Goal: Information Seeking & Learning: Learn about a topic

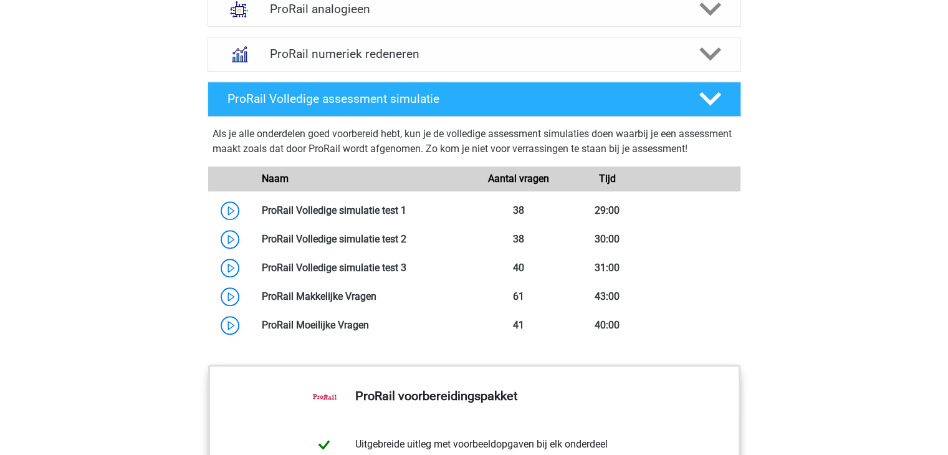
scroll to position [1122, 0]
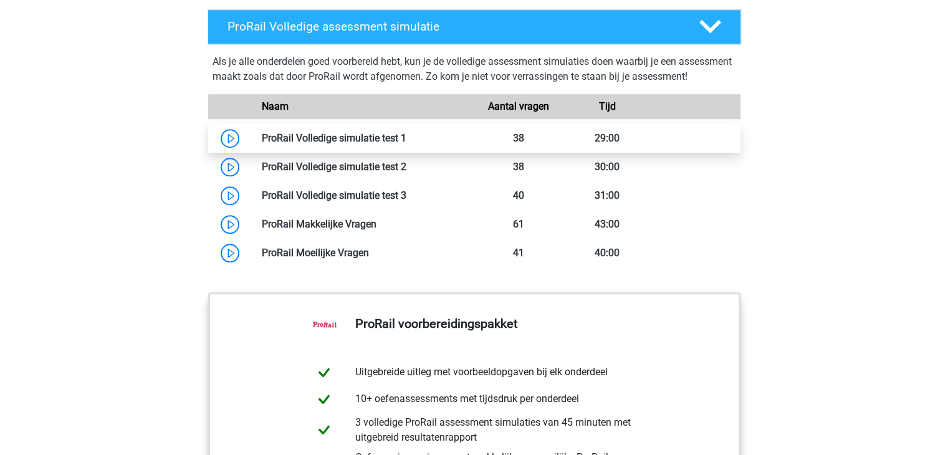
click at [406, 144] on link at bounding box center [406, 138] width 0 height 12
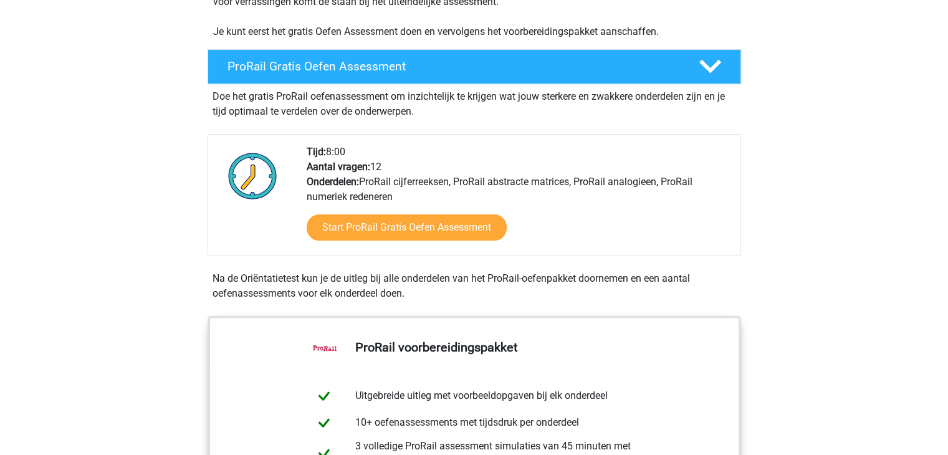
scroll to position [249, 0]
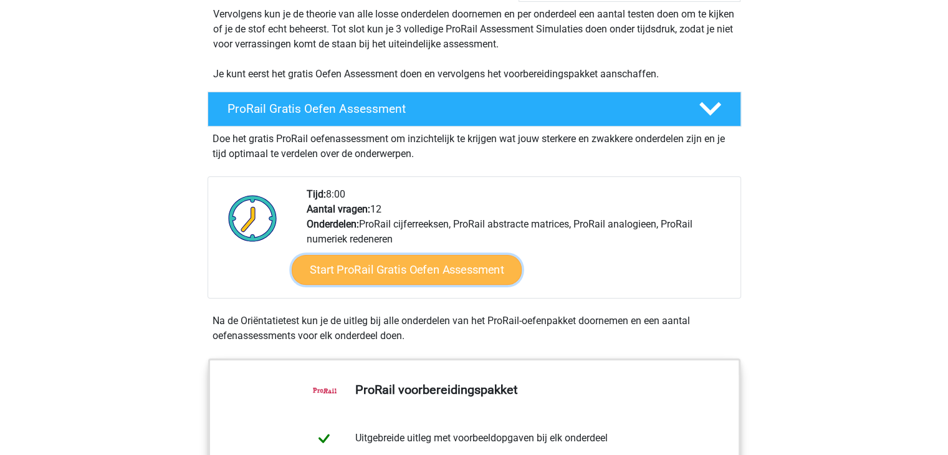
click at [383, 272] on link "Start ProRail Gratis Oefen Assessment" at bounding box center [406, 270] width 230 height 30
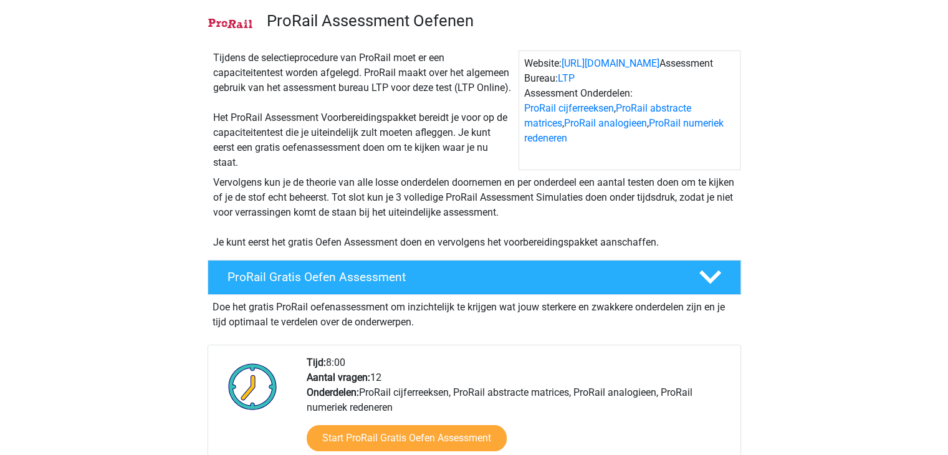
scroll to position [0, 0]
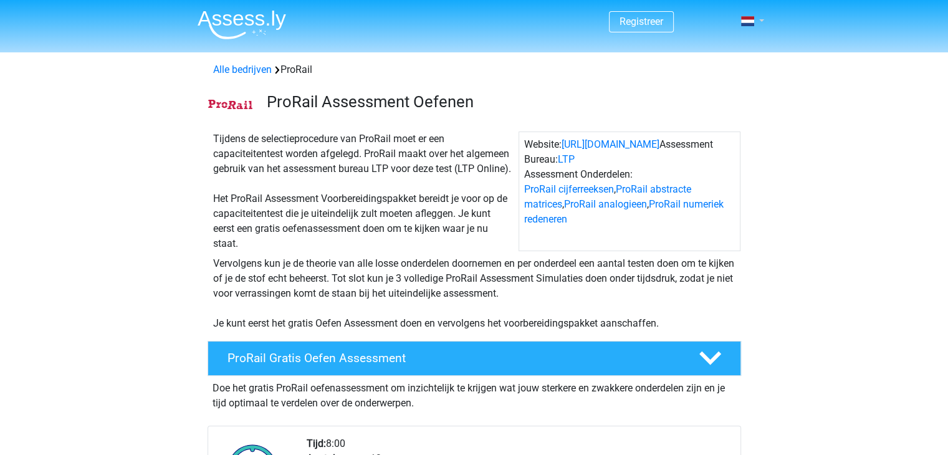
click at [761, 25] on link at bounding box center [748, 21] width 25 height 15
click at [710, 72] on link "Login" at bounding box center [716, 70] width 86 height 20
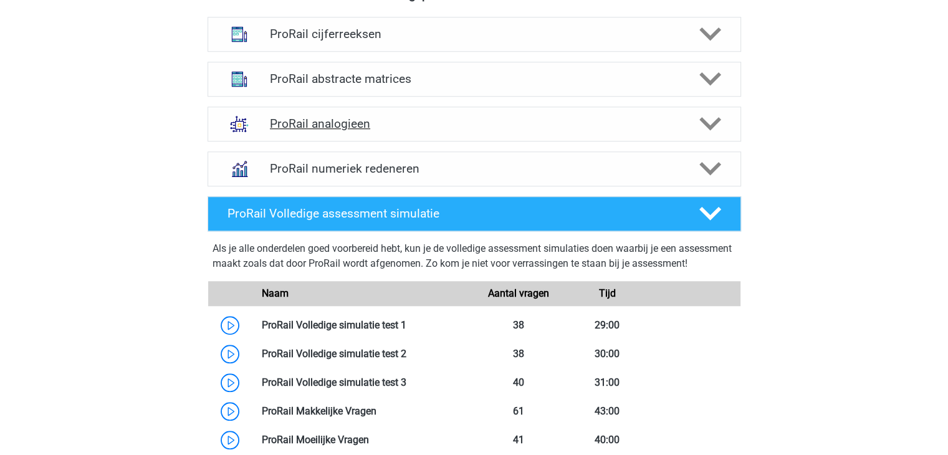
scroll to position [997, 0]
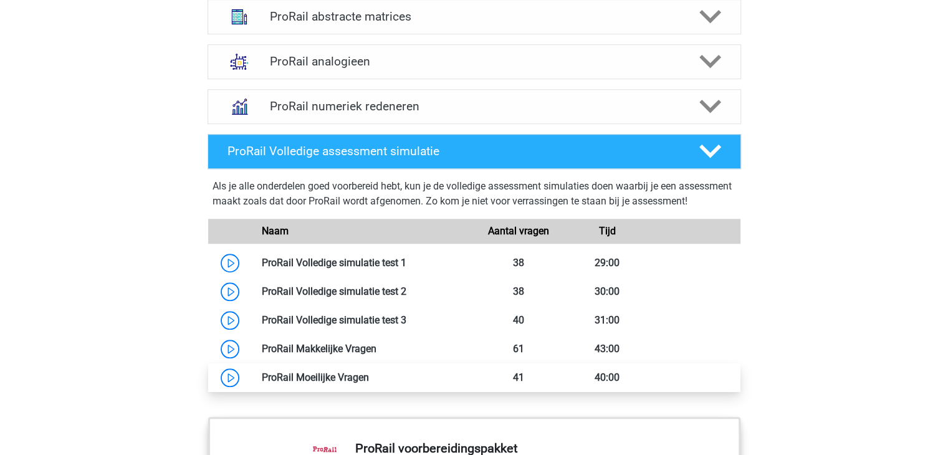
click at [369, 383] on link at bounding box center [369, 377] width 0 height 12
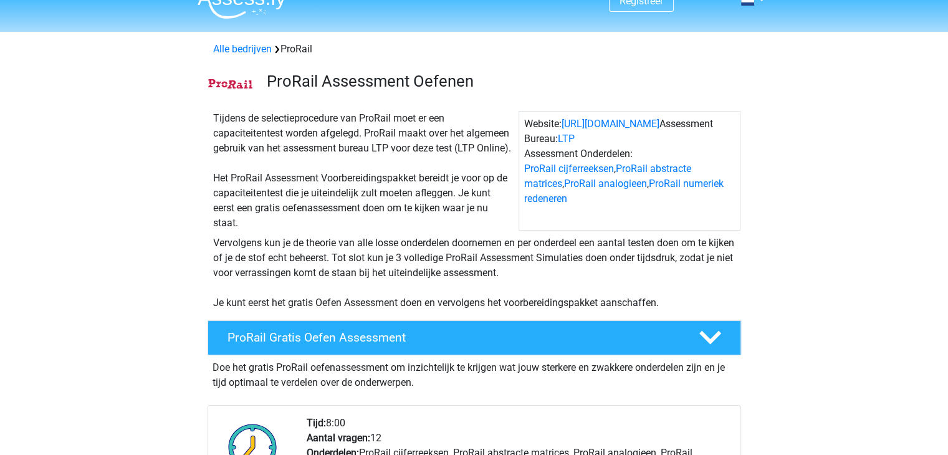
scroll to position [0, 0]
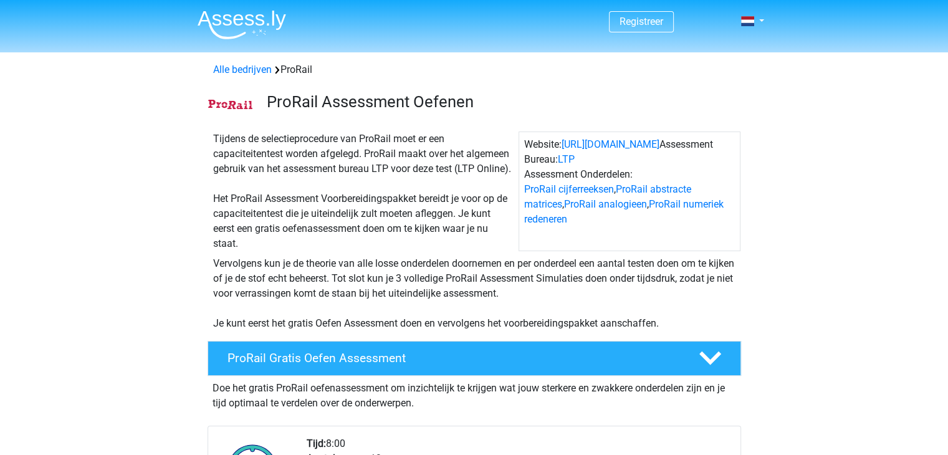
click at [613, 22] on span "Registreer" at bounding box center [641, 21] width 65 height 21
click at [616, 21] on span "Registreer" at bounding box center [641, 21] width 65 height 21
click at [628, 18] on link "Registreer" at bounding box center [641, 22] width 44 height 12
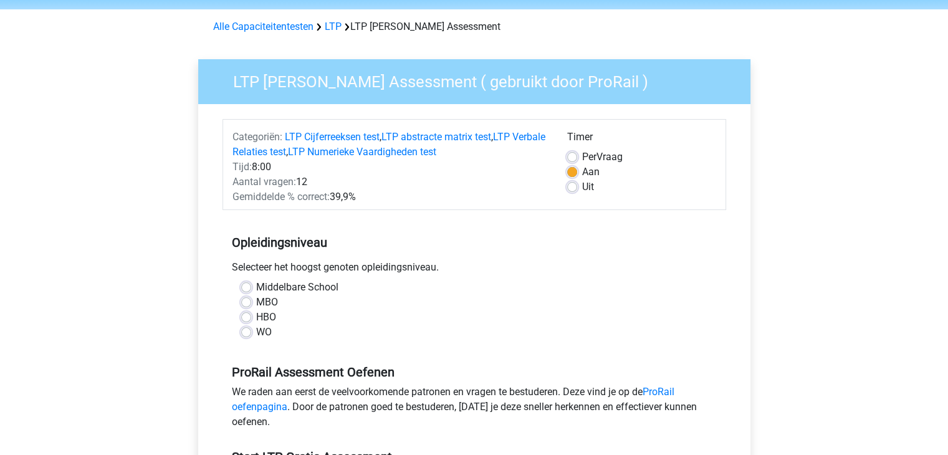
scroll to position [125, 0]
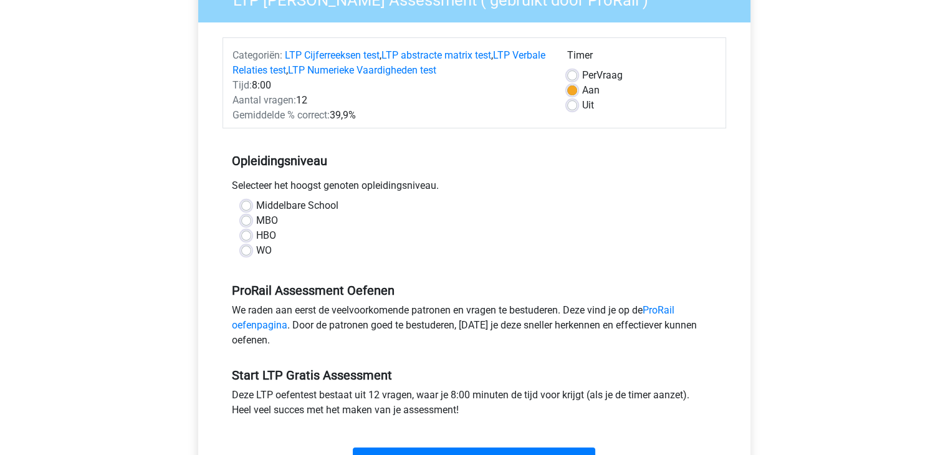
click at [252, 231] on div "HBO" at bounding box center [474, 235] width 466 height 15
click at [253, 232] on div "HBO" at bounding box center [474, 235] width 466 height 15
click at [256, 236] on label "HBO" at bounding box center [266, 235] width 20 height 15
click at [244, 236] on input "HBO" at bounding box center [246, 234] width 10 height 12
radio input "true"
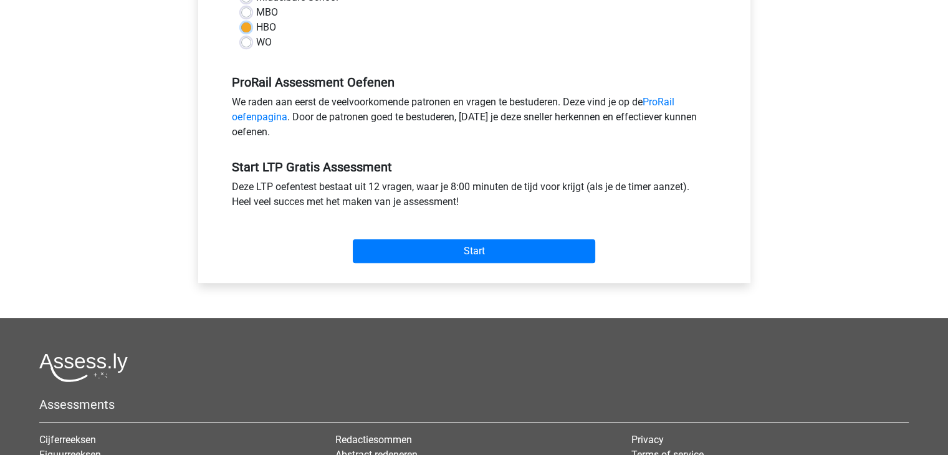
scroll to position [312, 0]
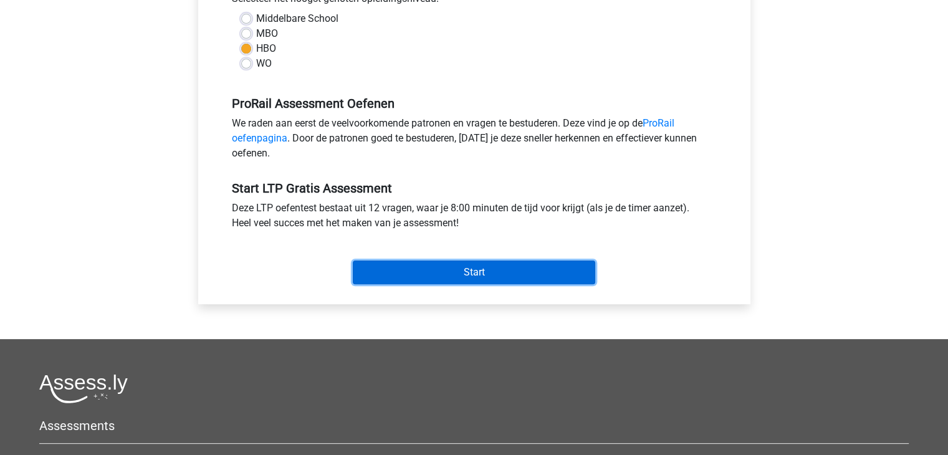
click at [439, 265] on input "Start" at bounding box center [474, 272] width 242 height 24
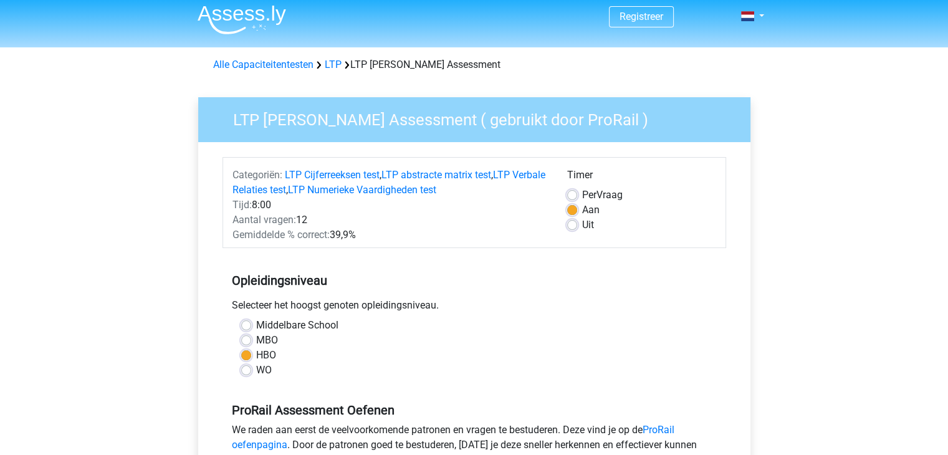
scroll to position [0, 0]
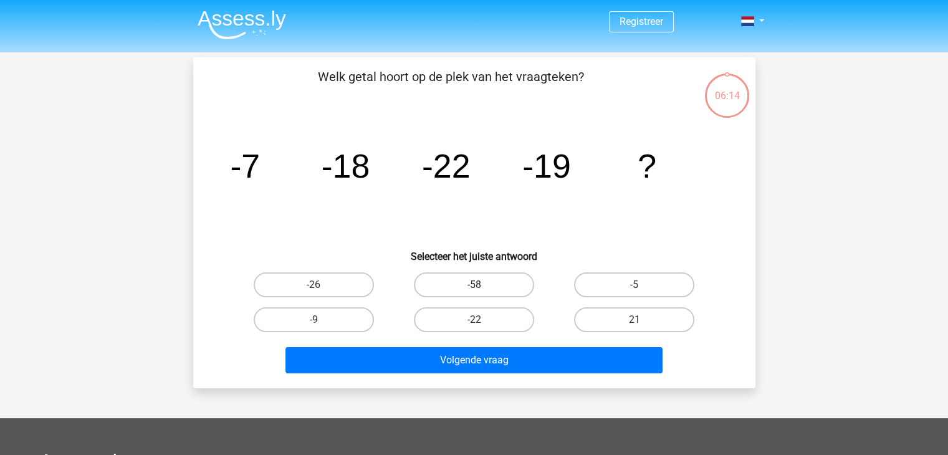
click at [459, 280] on label "-58" at bounding box center [474, 284] width 120 height 25
click at [474, 285] on input "-58" at bounding box center [478, 289] width 8 height 8
radio input "true"
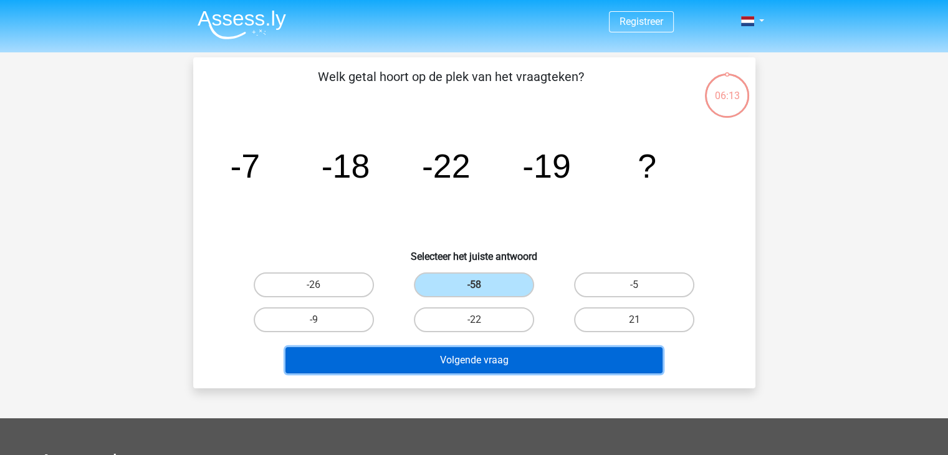
click at [489, 358] on button "Volgende vraag" at bounding box center [473, 360] width 377 height 26
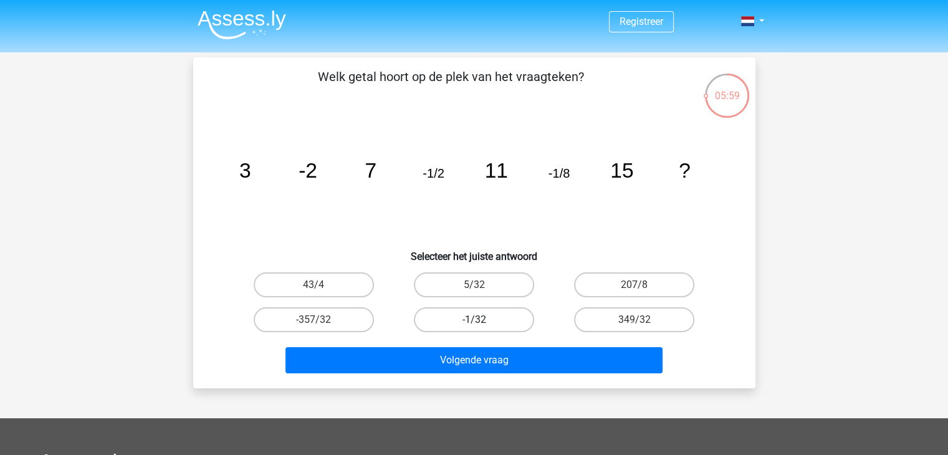
click at [492, 320] on label "-1/32" at bounding box center [474, 319] width 120 height 25
click at [482, 320] on input "-1/32" at bounding box center [478, 324] width 8 height 8
radio input "true"
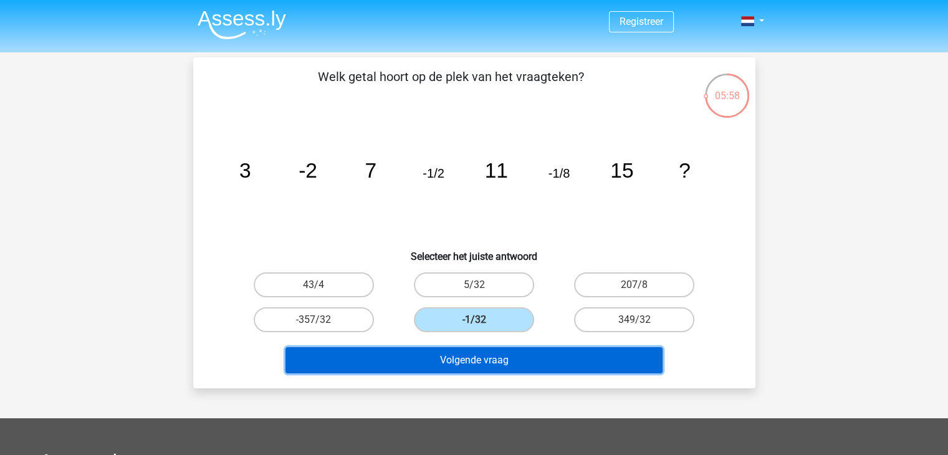
click at [480, 352] on button "Volgende vraag" at bounding box center [473, 360] width 377 height 26
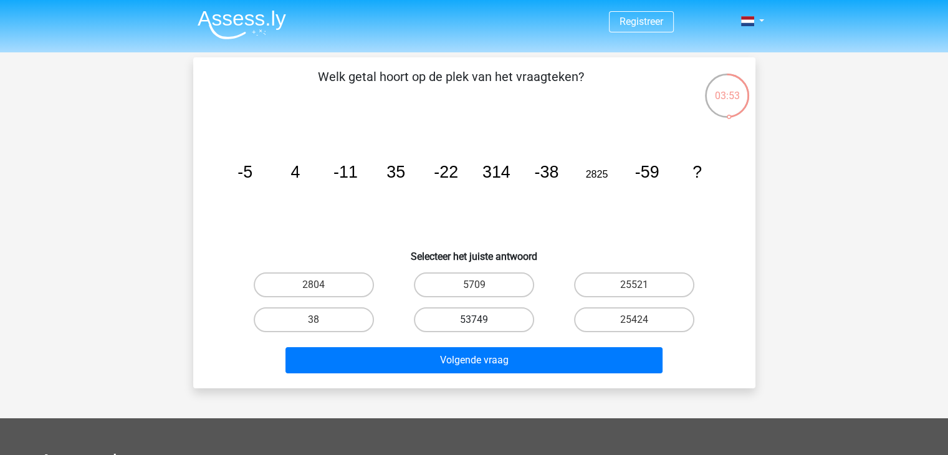
click at [469, 318] on label "53749" at bounding box center [474, 319] width 120 height 25
click at [474, 320] on input "53749" at bounding box center [478, 324] width 8 height 8
radio input "true"
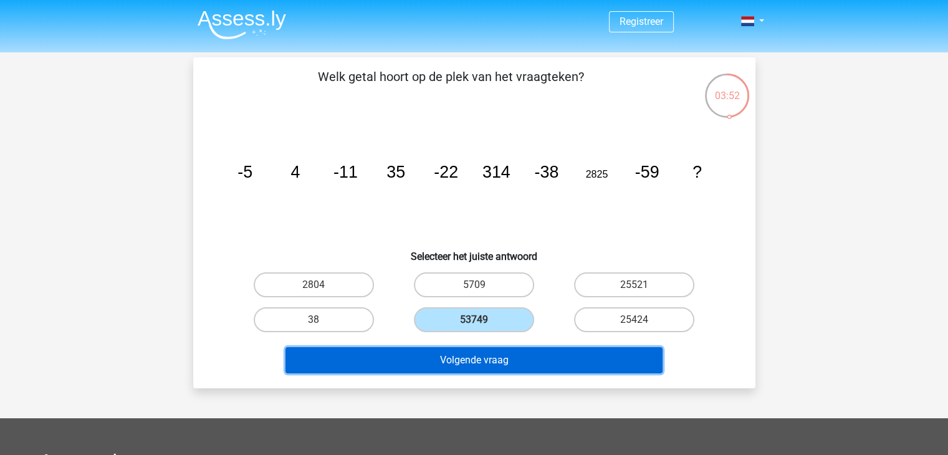
click at [499, 358] on button "Volgende vraag" at bounding box center [473, 360] width 377 height 26
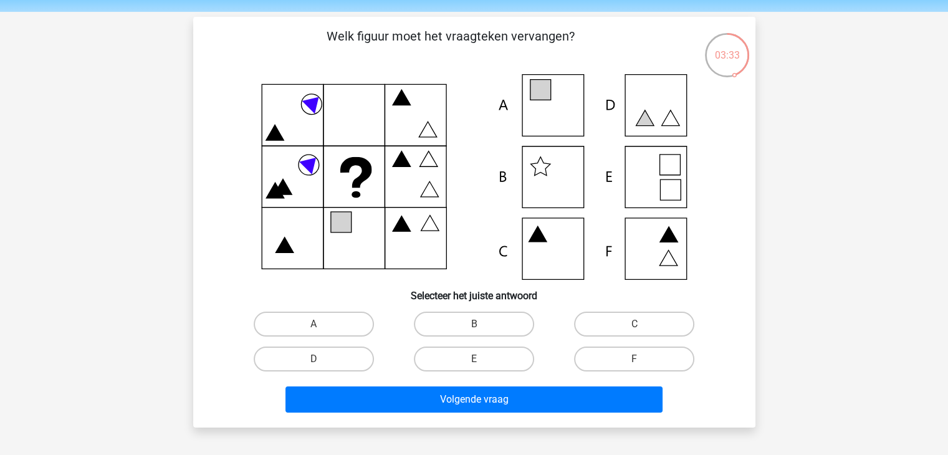
scroll to position [62, 0]
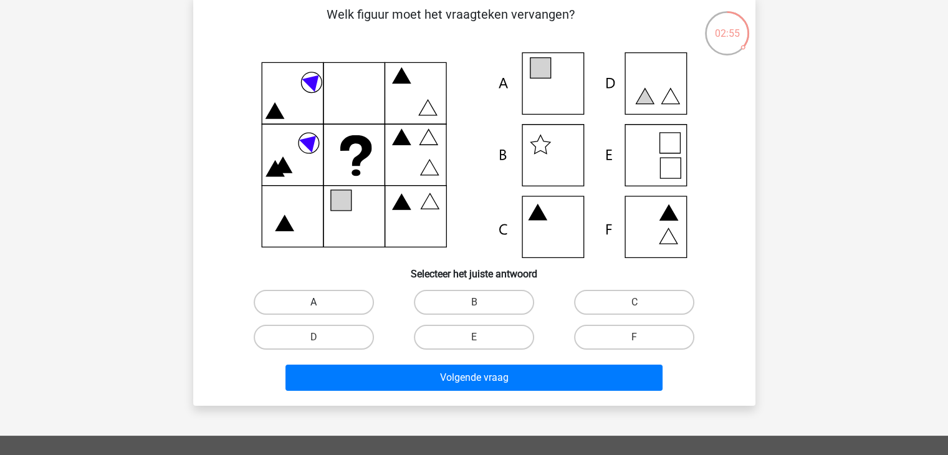
click at [330, 294] on label "A" at bounding box center [314, 302] width 120 height 25
click at [322, 302] on input "A" at bounding box center [317, 306] width 8 height 8
radio input "true"
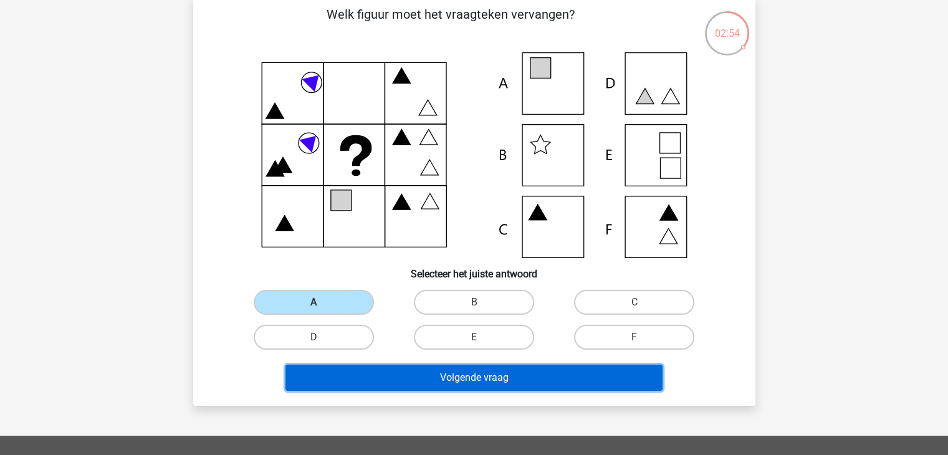
click at [431, 375] on button "Volgende vraag" at bounding box center [473, 378] width 377 height 26
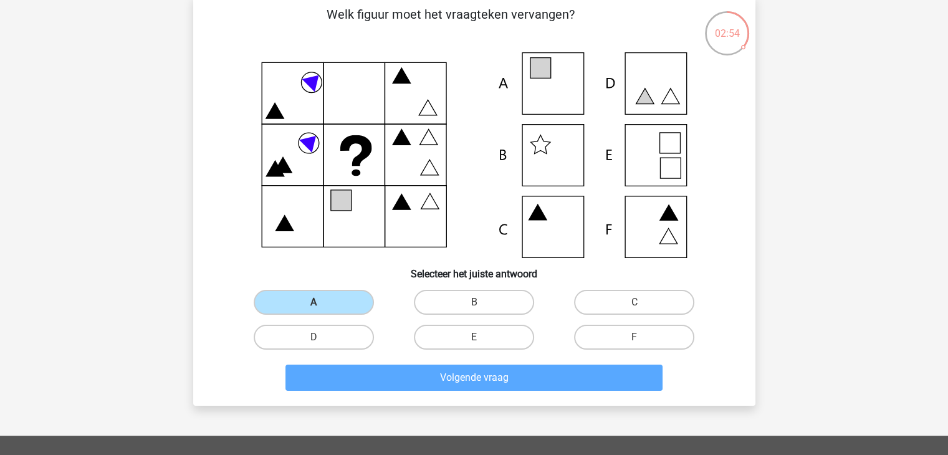
scroll to position [57, 0]
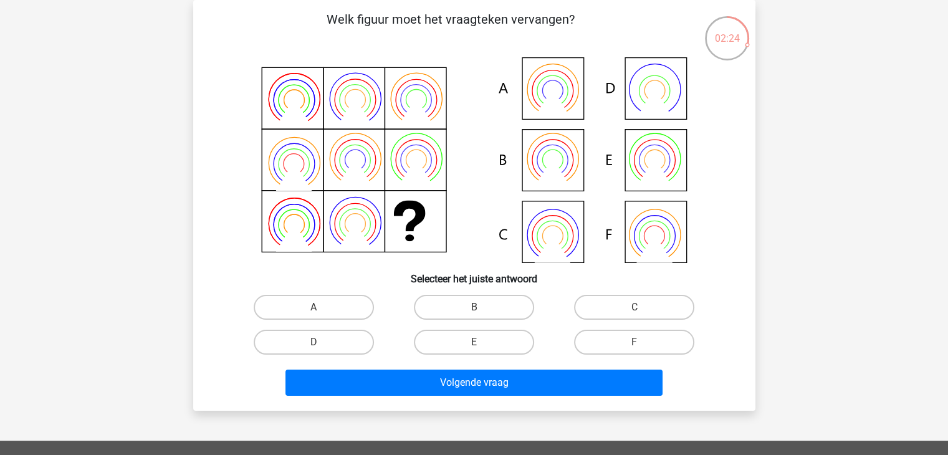
click at [651, 163] on icon at bounding box center [654, 172] width 36 height 29
click at [500, 331] on label "E" at bounding box center [474, 342] width 120 height 25
click at [482, 342] on input "E" at bounding box center [478, 346] width 8 height 8
radio input "true"
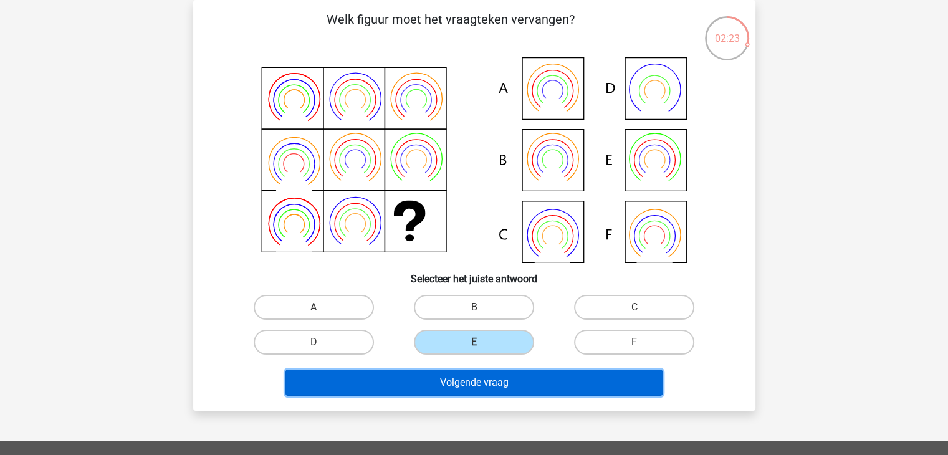
click at [494, 371] on button "Volgende vraag" at bounding box center [473, 383] width 377 height 26
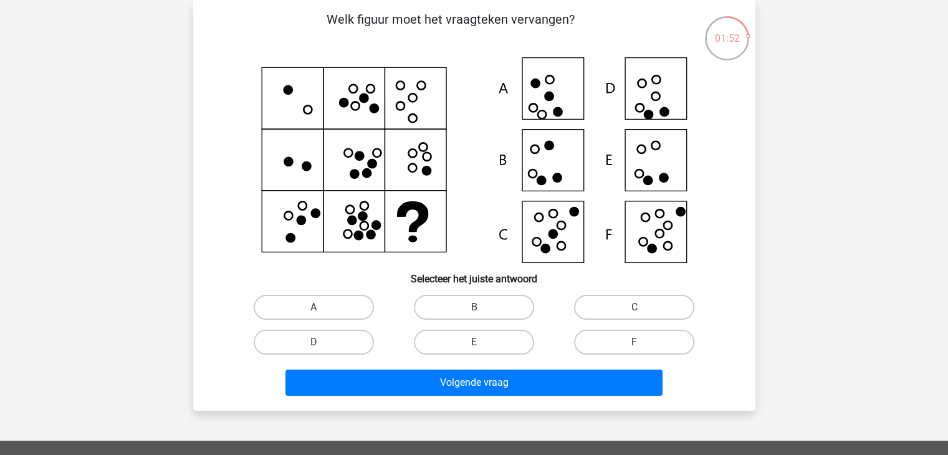
click at [611, 340] on label "F" at bounding box center [634, 342] width 120 height 25
click at [634, 342] on input "F" at bounding box center [638, 346] width 8 height 8
radio input "true"
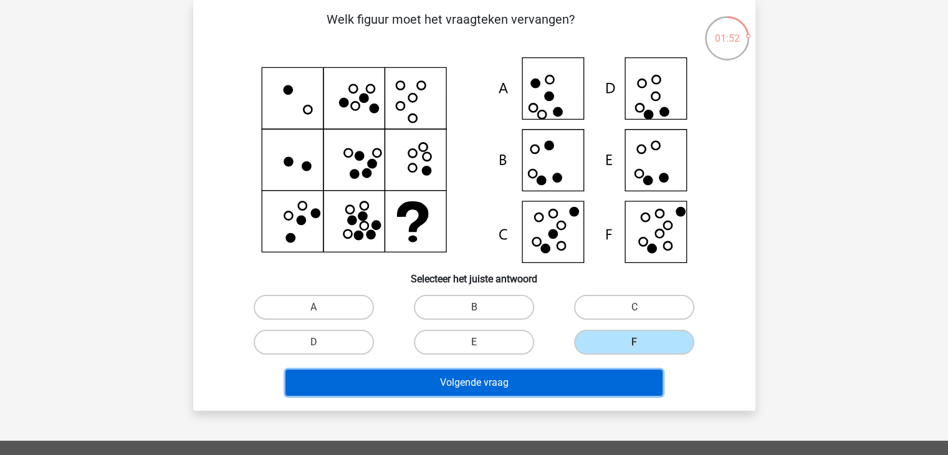
click at [583, 384] on button "Volgende vraag" at bounding box center [473, 383] width 377 height 26
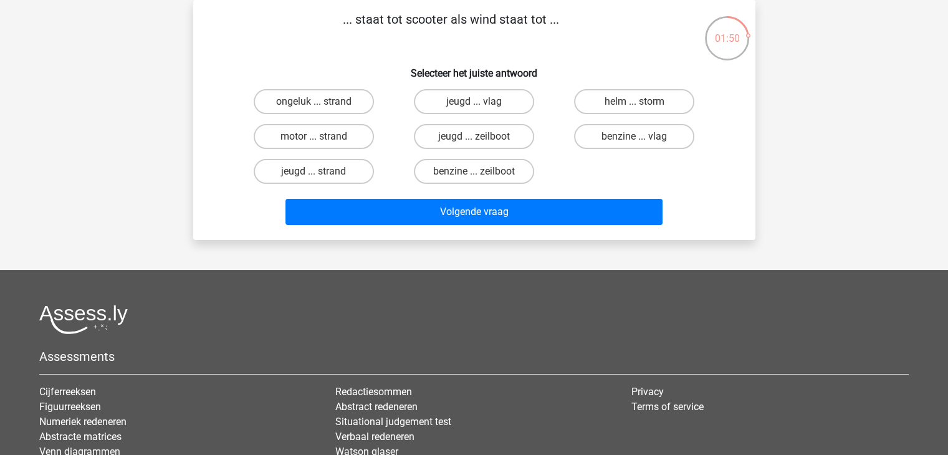
scroll to position [0, 0]
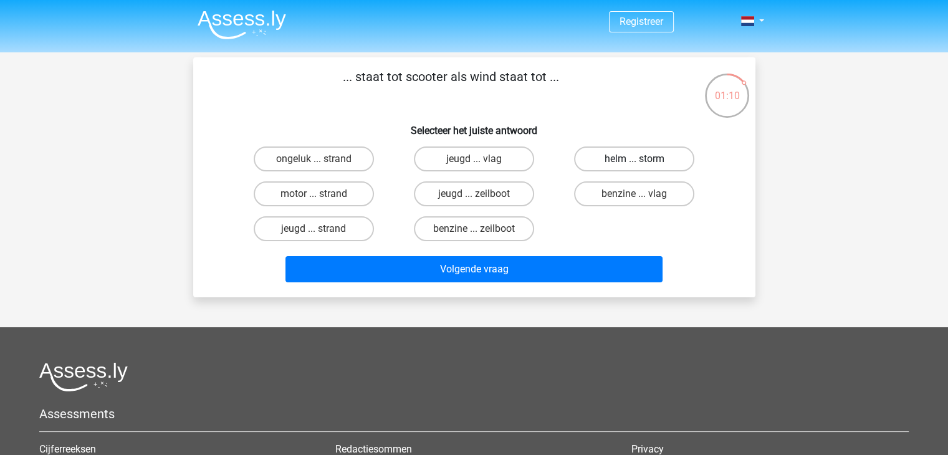
click at [594, 153] on label "helm ... storm" at bounding box center [634, 158] width 120 height 25
click at [634, 159] on input "helm ... storm" at bounding box center [638, 163] width 8 height 8
radio input "true"
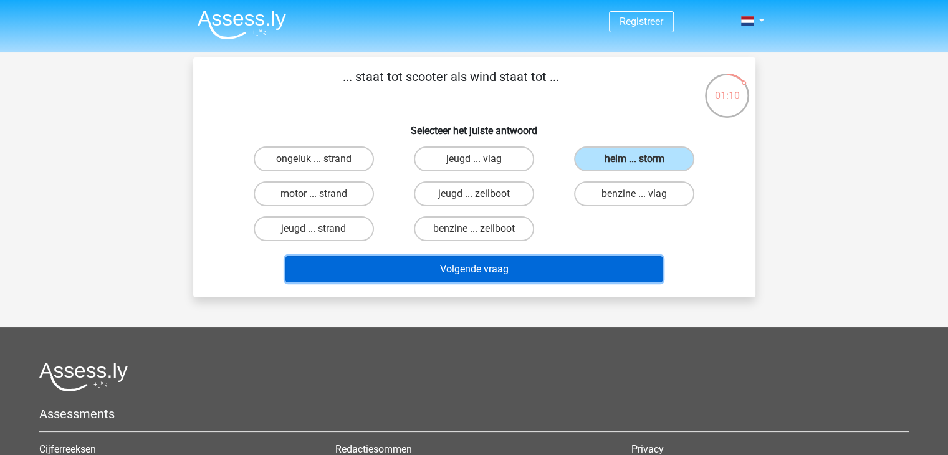
click at [536, 275] on button "Volgende vraag" at bounding box center [473, 269] width 377 height 26
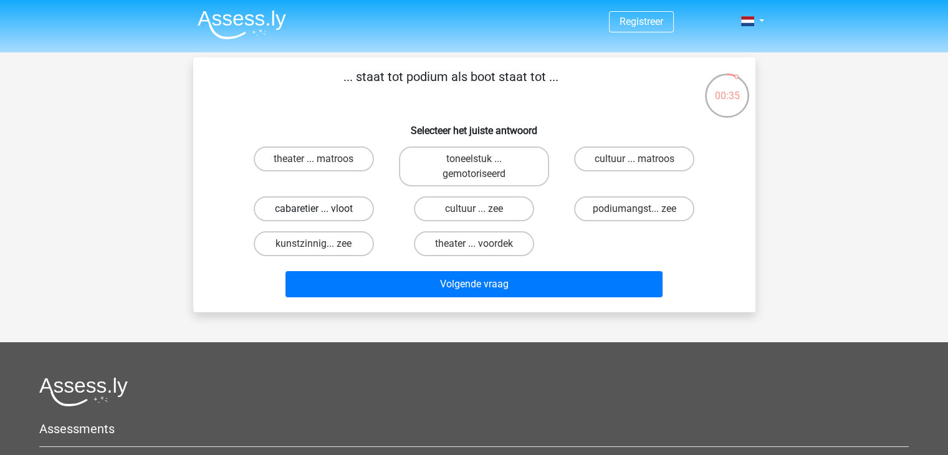
click at [323, 200] on label "cabaretier ... vloot" at bounding box center [314, 208] width 120 height 25
click at [322, 209] on input "cabaretier ... vloot" at bounding box center [317, 213] width 8 height 8
radio input "true"
click at [441, 305] on div "... staat tot podium als boot staat tot ... Selecteer het juiste antwoord theat…" at bounding box center [474, 184] width 562 height 255
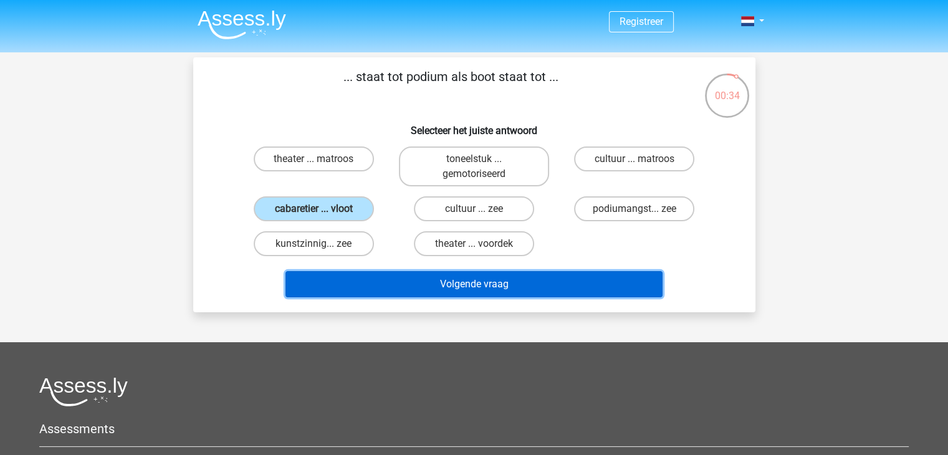
click at [449, 293] on button "Volgende vraag" at bounding box center [473, 284] width 377 height 26
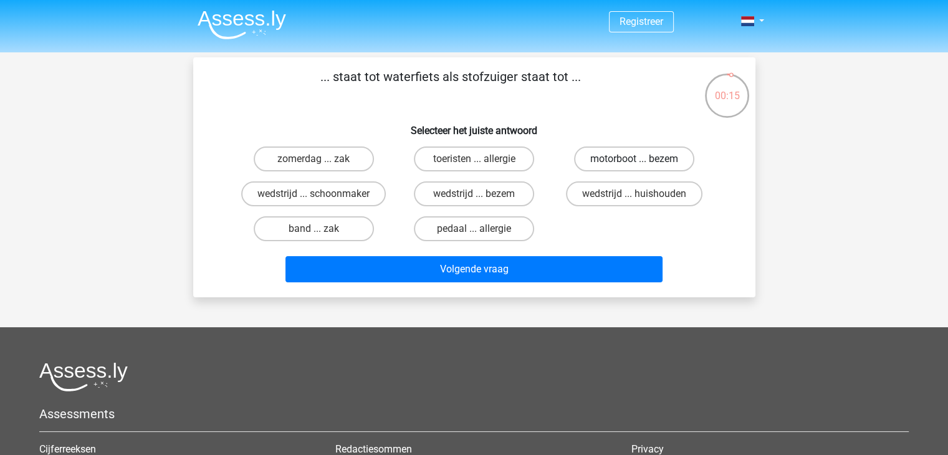
click at [592, 159] on label "motorboot ... bezem" at bounding box center [634, 158] width 120 height 25
click at [634, 159] on input "motorboot ... bezem" at bounding box center [638, 163] width 8 height 8
radio input "true"
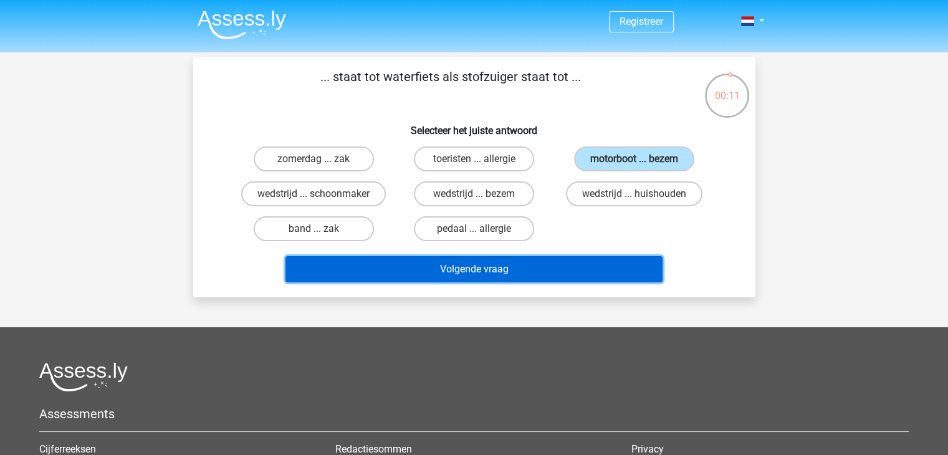
click at [519, 267] on button "Volgende vraag" at bounding box center [473, 269] width 377 height 26
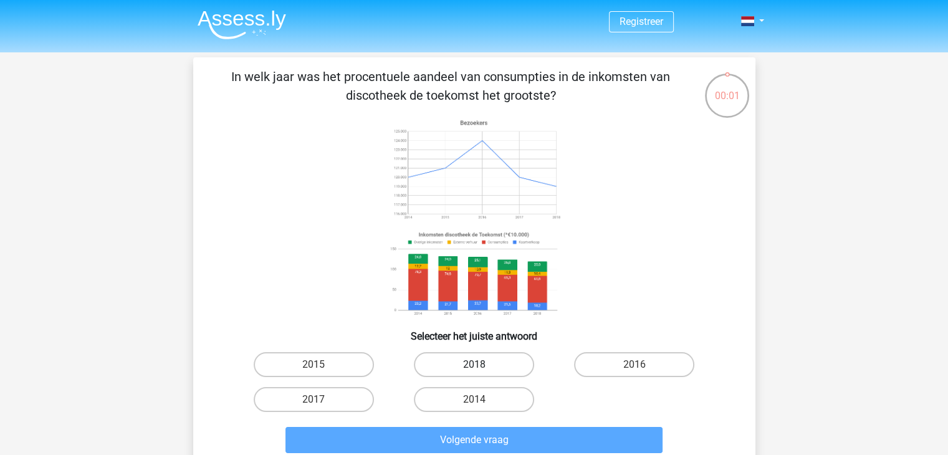
click at [461, 356] on label "2018" at bounding box center [474, 364] width 120 height 25
click at [474, 365] on input "2018" at bounding box center [478, 369] width 8 height 8
radio input "true"
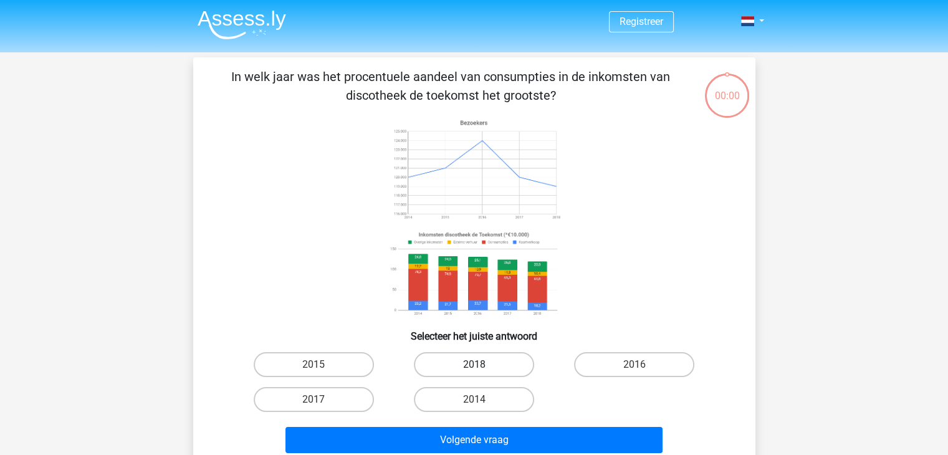
click at [461, 370] on label "2018" at bounding box center [474, 364] width 120 height 25
click at [474, 370] on input "2018" at bounding box center [478, 369] width 8 height 8
radio input "true"
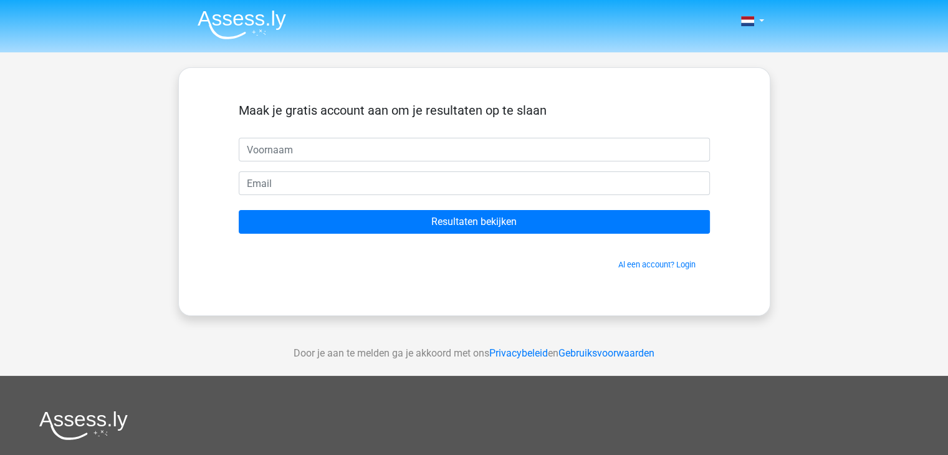
click at [461, 427] on div at bounding box center [473, 425] width 869 height 29
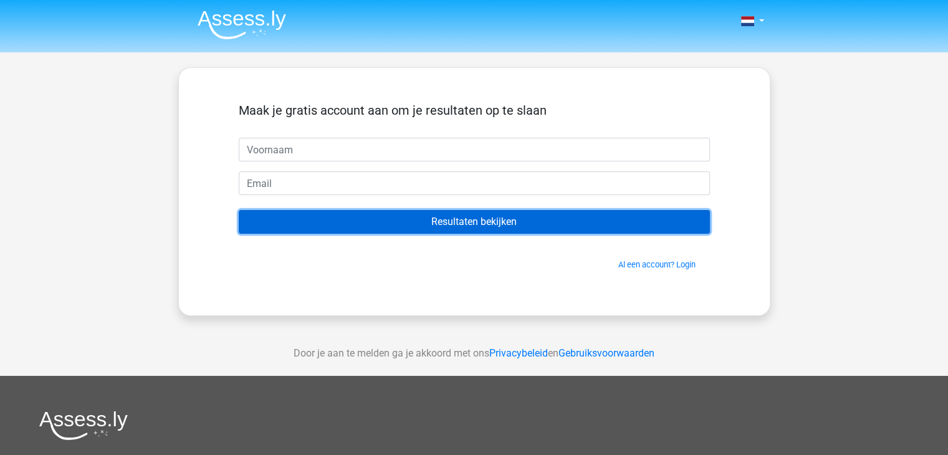
click at [454, 227] on input "Resultaten bekijken" at bounding box center [474, 222] width 471 height 24
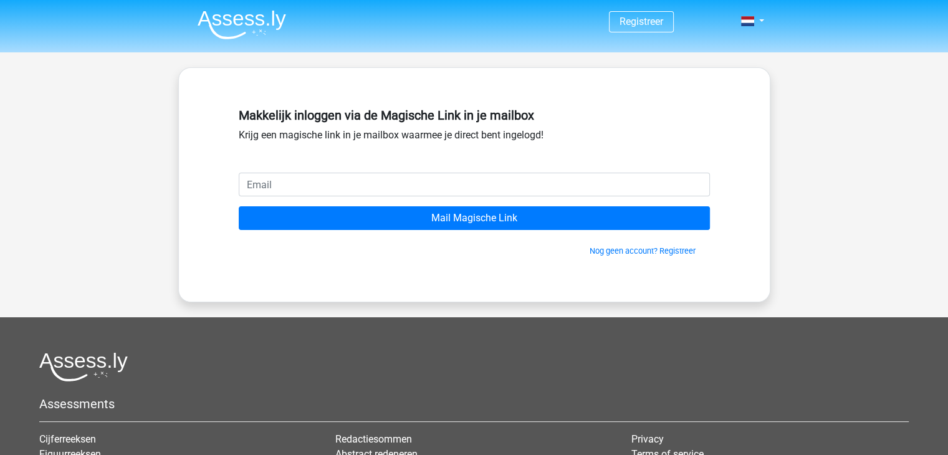
click at [838, 93] on div "Registreer" at bounding box center [474, 323] width 948 height 646
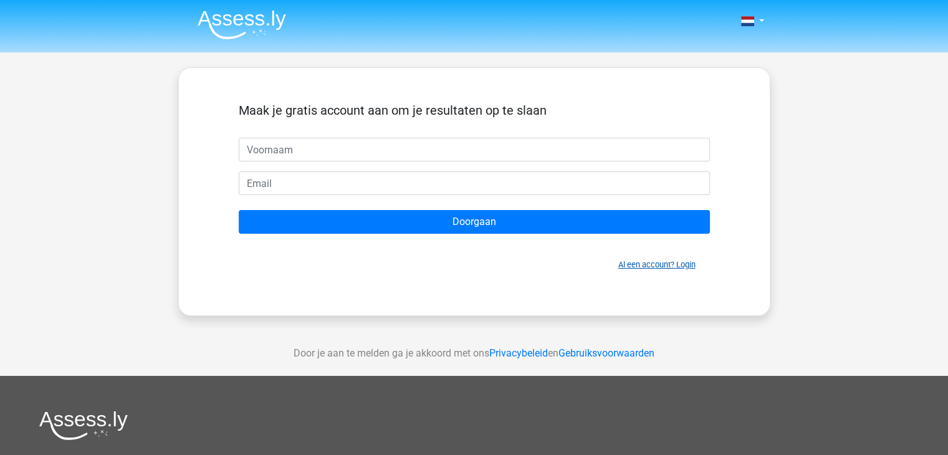
click at [643, 262] on link "Al een account? Login" at bounding box center [656, 264] width 77 height 9
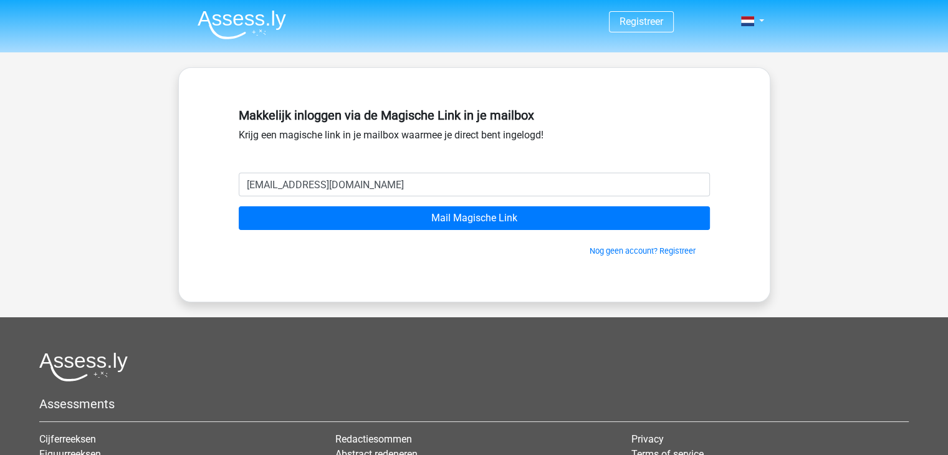
type input "[EMAIL_ADDRESS][DOMAIN_NAME]"
click at [239, 206] on input "Mail Magische Link" at bounding box center [474, 218] width 471 height 24
